Goal: Check status: Check status

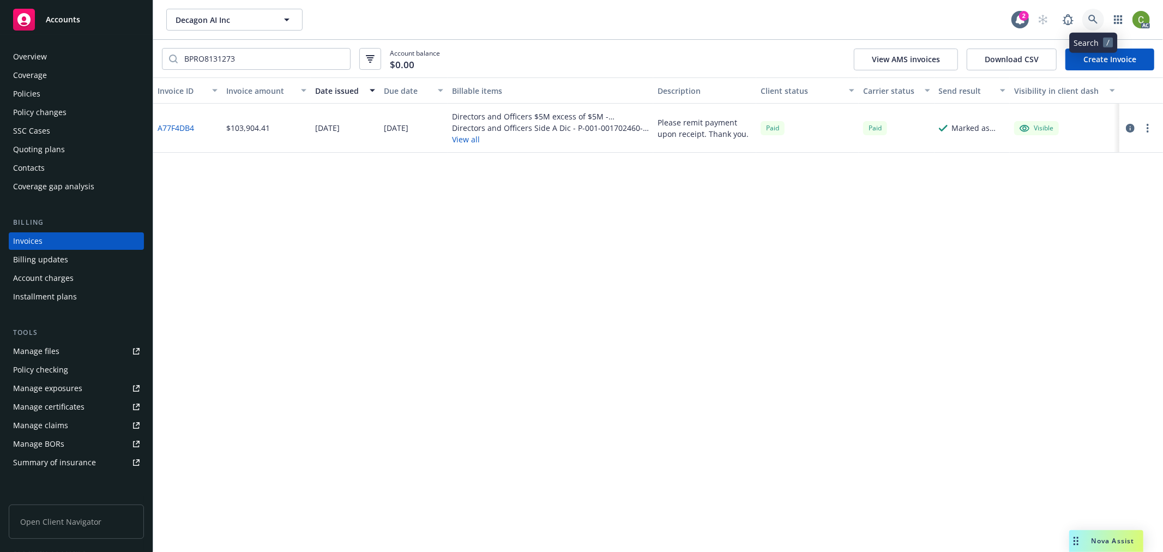
click at [1091, 21] on icon at bounding box center [1093, 20] width 10 height 10
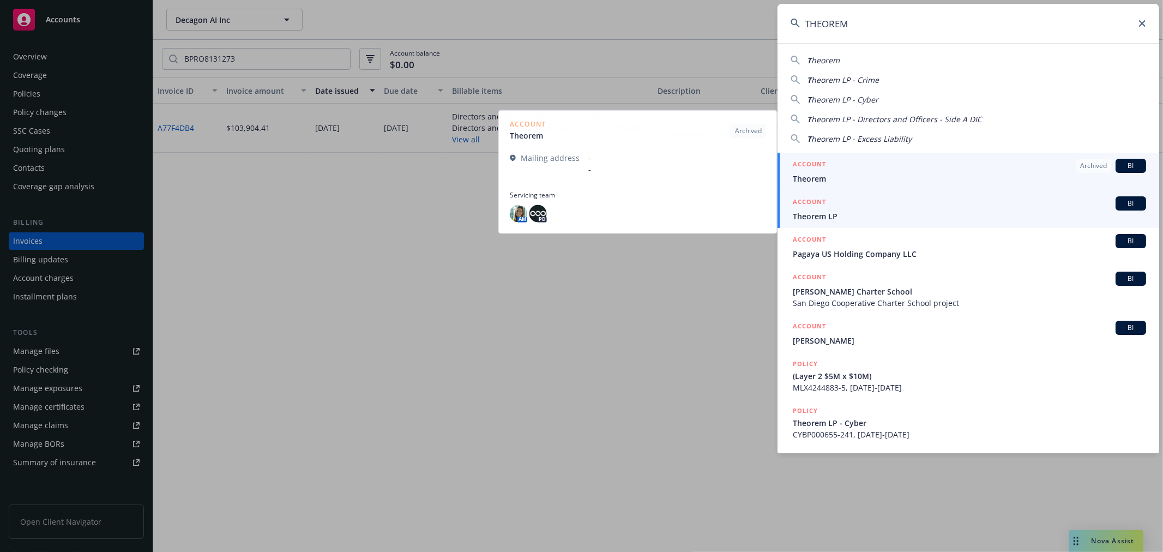
type input "THEOREM"
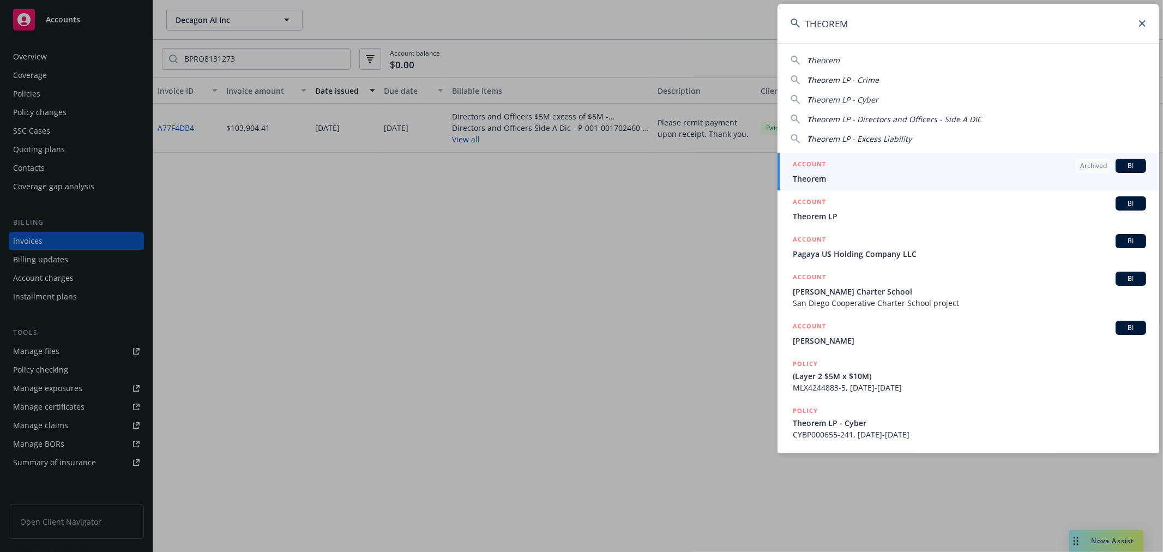
click at [854, 218] on span "Theorem LP" at bounding box center [969, 215] width 353 height 11
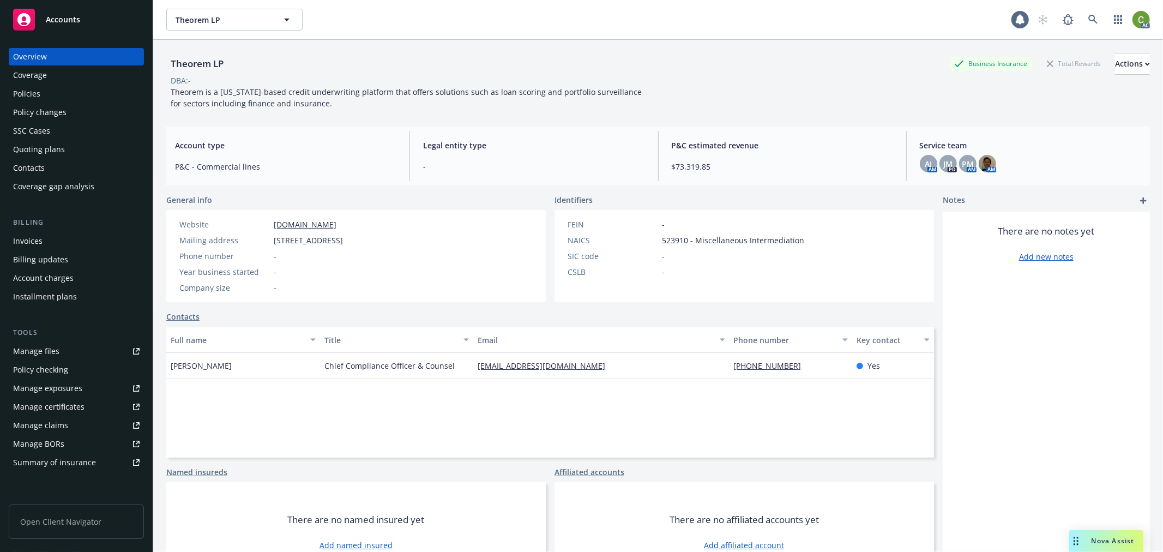
click at [70, 238] on div "Invoices" at bounding box center [76, 240] width 126 height 17
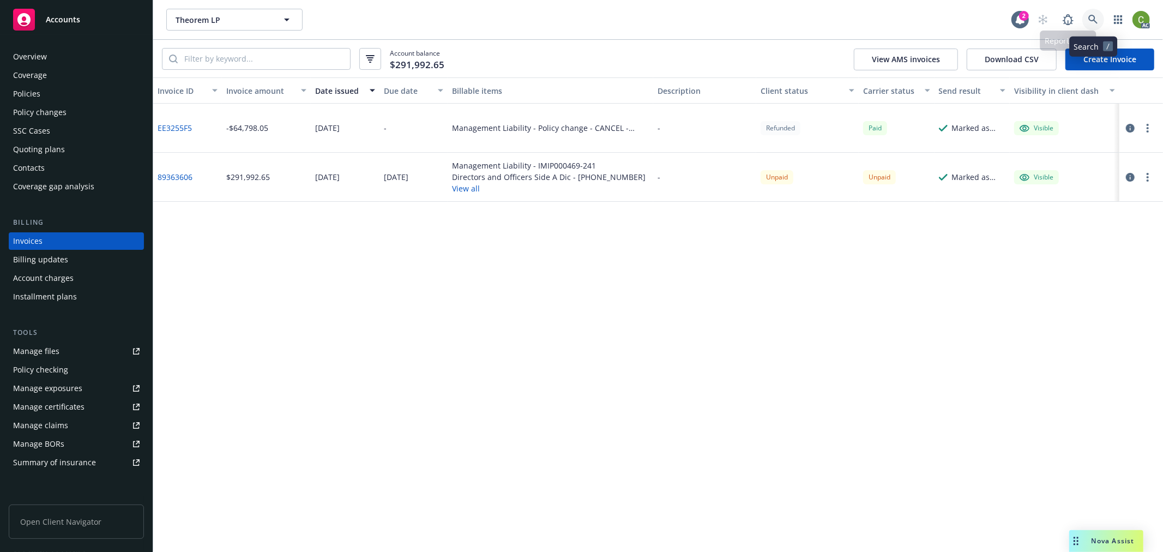
click at [1091, 15] on icon at bounding box center [1093, 20] width 10 height 10
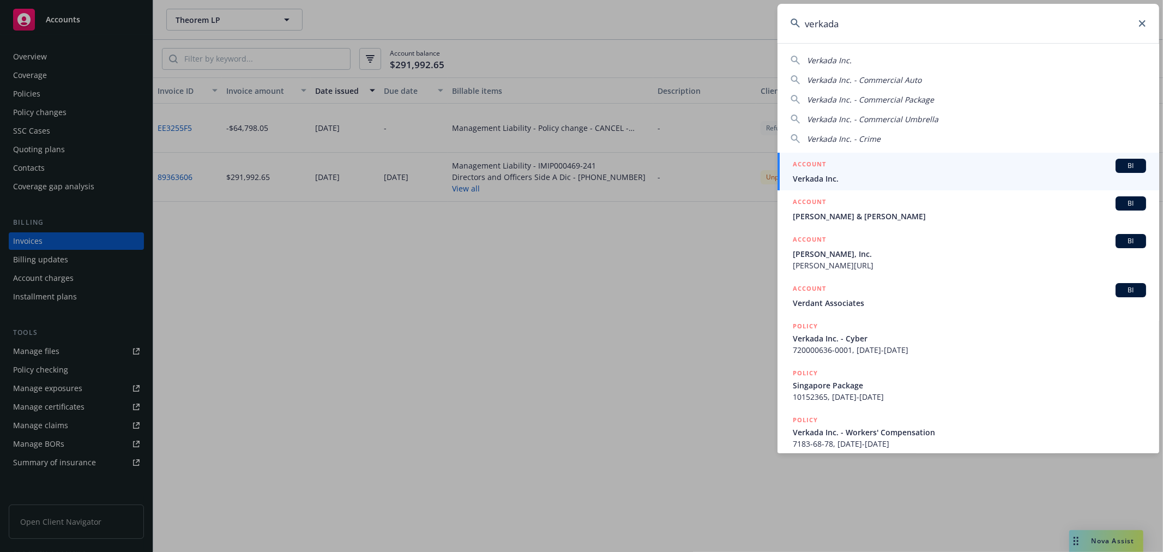
type input "verkada"
click at [804, 174] on span "Verkada Inc." at bounding box center [969, 178] width 353 height 11
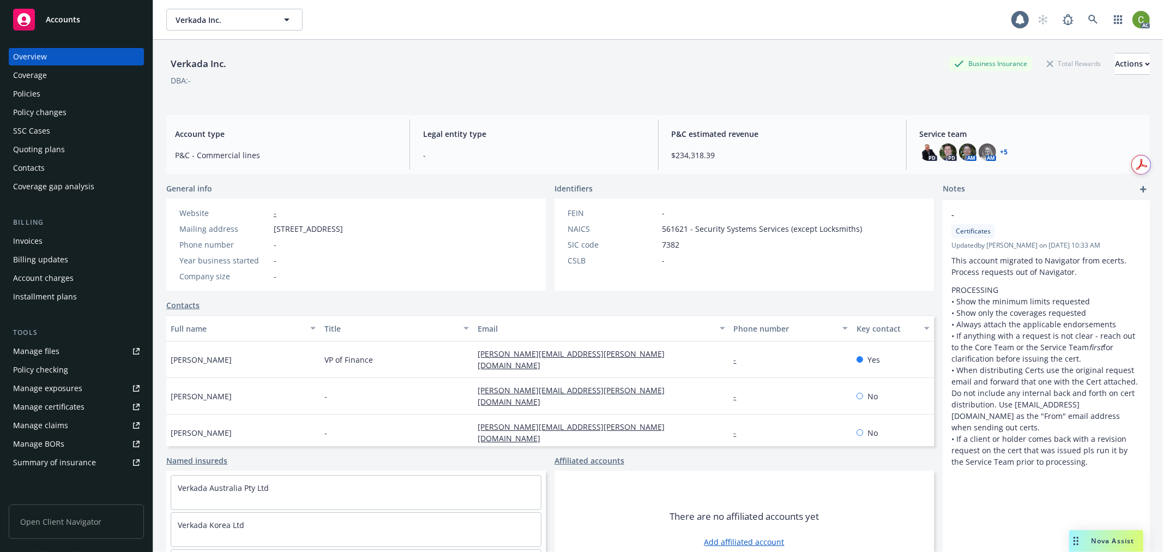
click at [31, 241] on div "Invoices" at bounding box center [27, 240] width 29 height 17
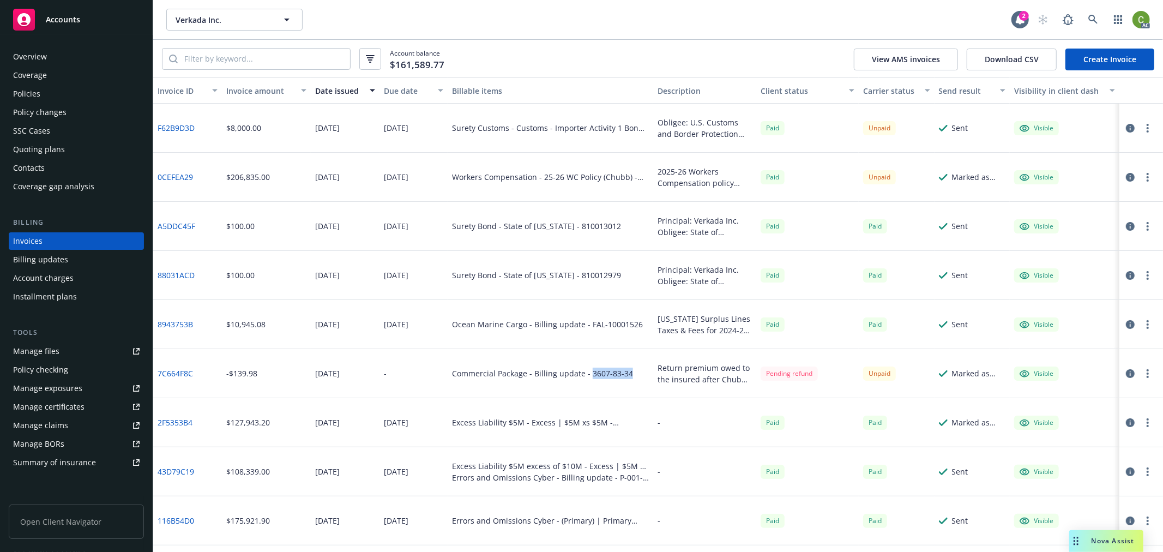
drag, startPoint x: 586, startPoint y: 379, endPoint x: 625, endPoint y: 382, distance: 39.9
click at [625, 382] on div "Commercial Package - Billing update - 3607-83-34" at bounding box center [551, 373] width 206 height 49
copy div "3607-83-34"
click at [1100, 15] on link at bounding box center [1093, 20] width 22 height 22
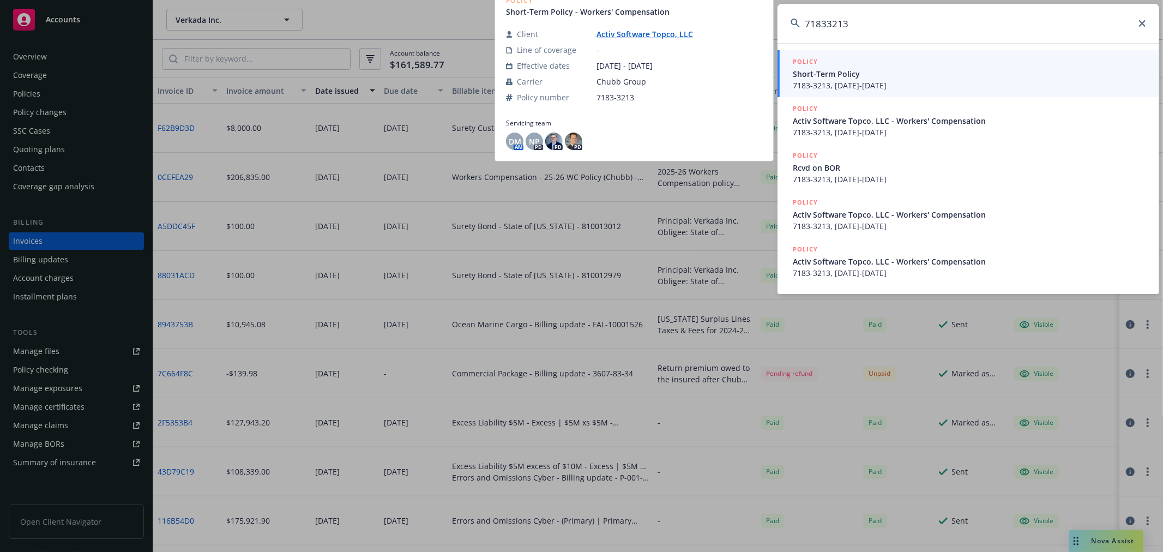
type input "71833213"
click at [1005, 71] on span "Short-Term Policy" at bounding box center [969, 73] width 353 height 11
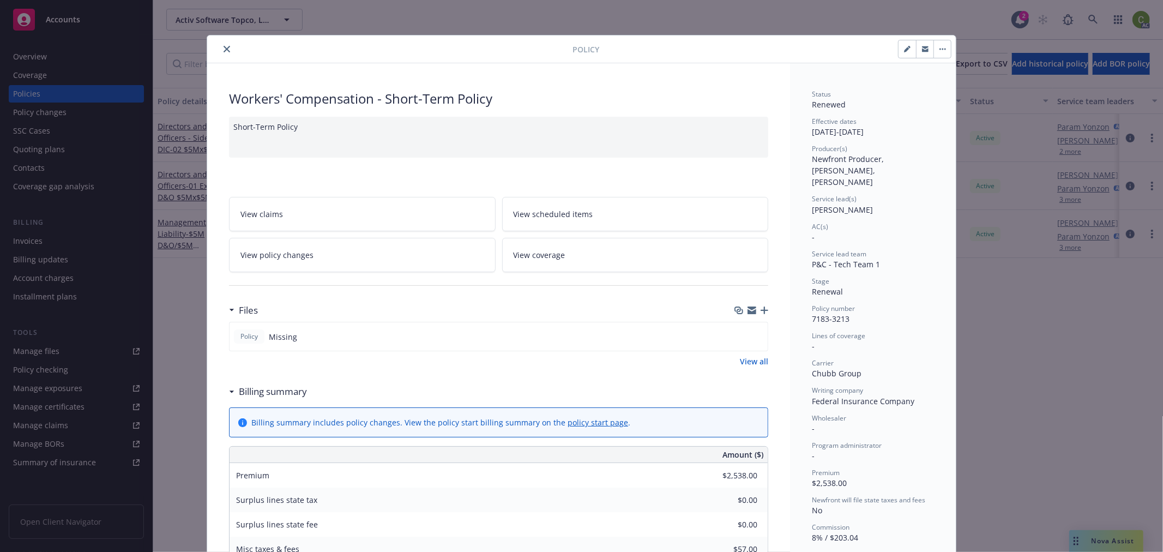
click at [224, 47] on icon "close" at bounding box center [227, 49] width 7 height 7
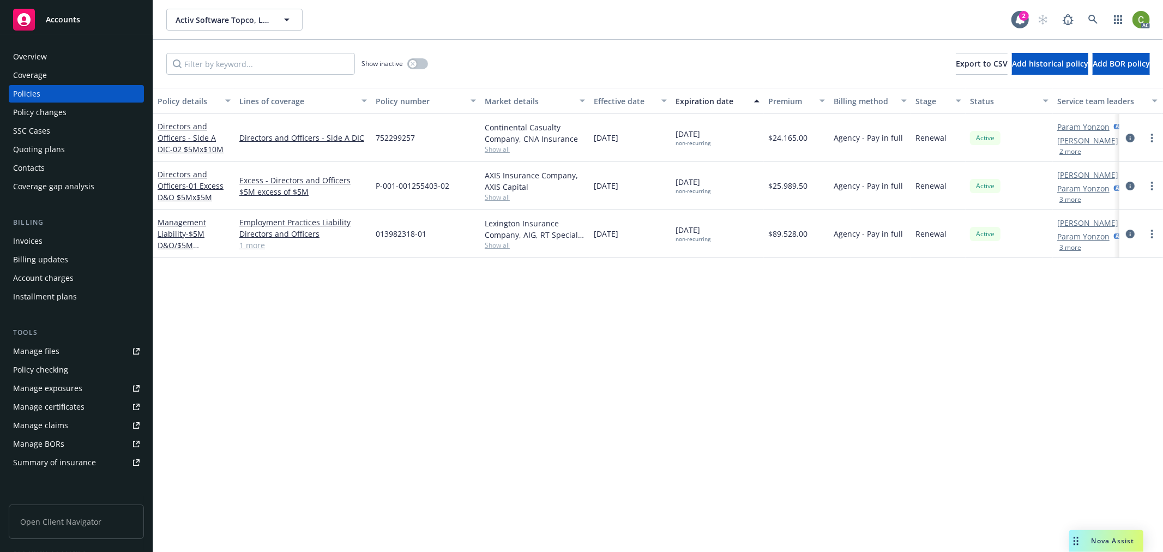
click at [45, 110] on div "Policy changes" at bounding box center [39, 112] width 53 height 17
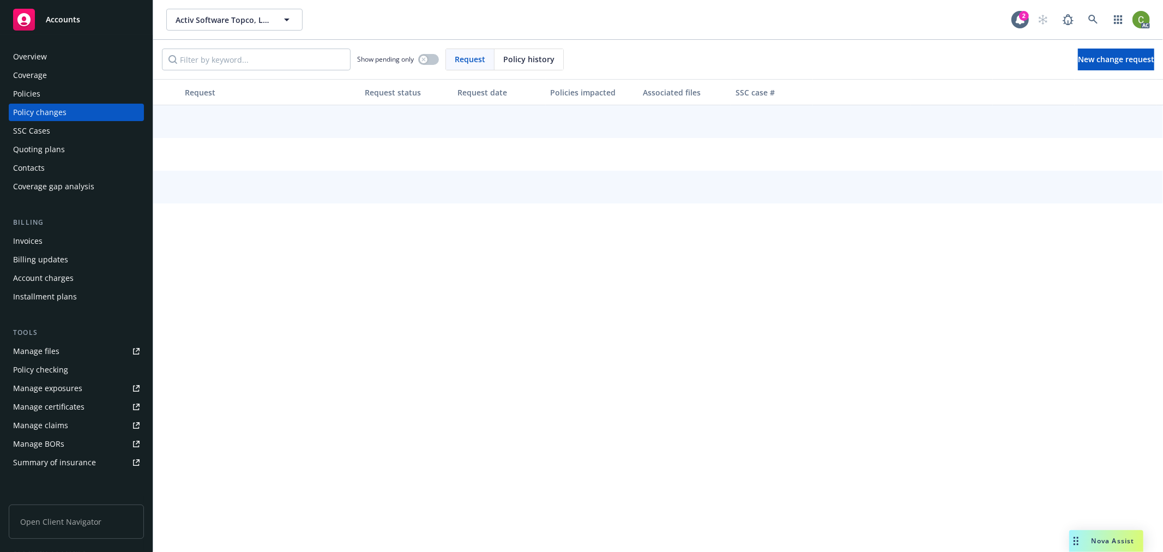
click at [544, 57] on span "Policy history" at bounding box center [528, 58] width 51 height 11
click at [256, 60] on input "Filter by keyword..." at bounding box center [256, 60] width 189 height 22
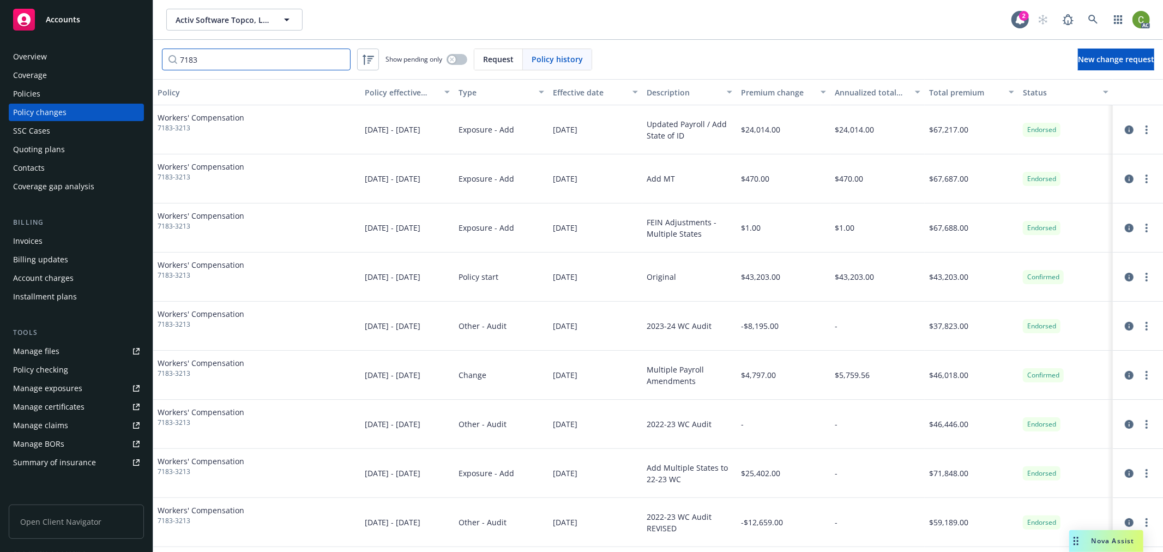
type input "7183"
click at [1125, 325] on icon "circleInformation" at bounding box center [1129, 326] width 9 height 9
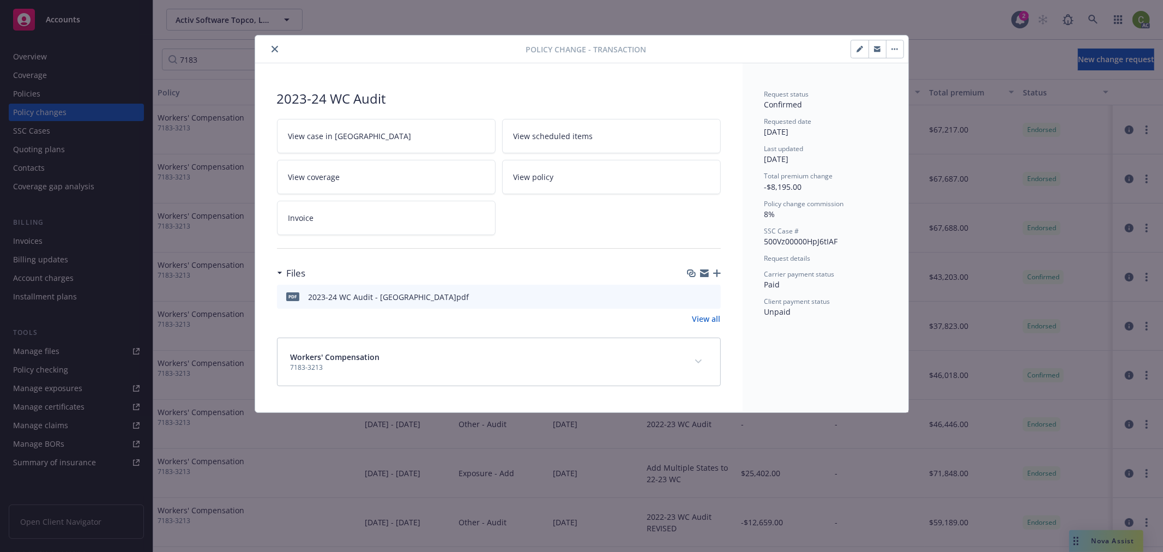
click at [695, 361] on icon "expand content" at bounding box center [698, 361] width 7 height 4
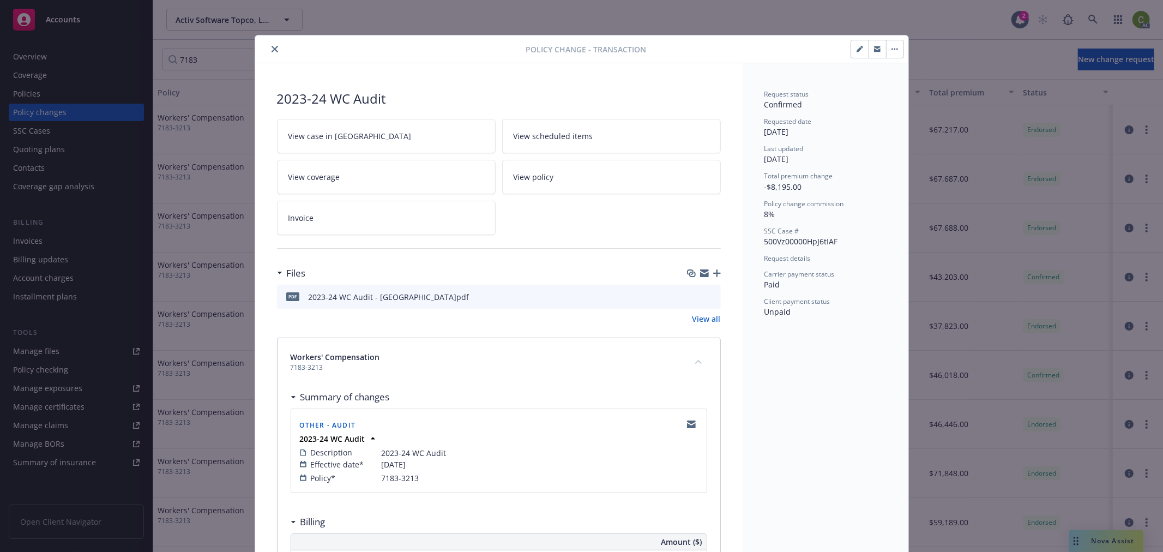
click at [709, 297] on icon "preview file" at bounding box center [711, 296] width 10 height 8
drag, startPoint x: 375, startPoint y: 481, endPoint x: 413, endPoint y: 486, distance: 38.6
click at [413, 486] on div "Description 2023-24 WC Audit Effective date* [DATE] Policy* 7183-3213" at bounding box center [499, 464] width 402 height 41
copy div "7183-3213"
click at [386, 216] on link "Invoice" at bounding box center [386, 218] width 219 height 34
